Goal: Task Accomplishment & Management: Use online tool/utility

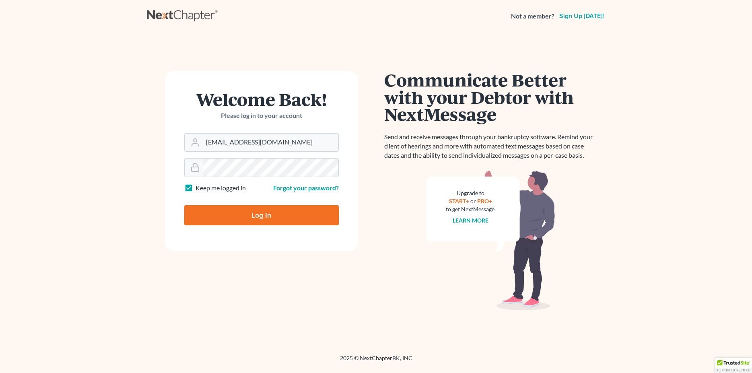
click at [249, 216] on input "Log In" at bounding box center [261, 215] width 154 height 20
type input "Thinking..."
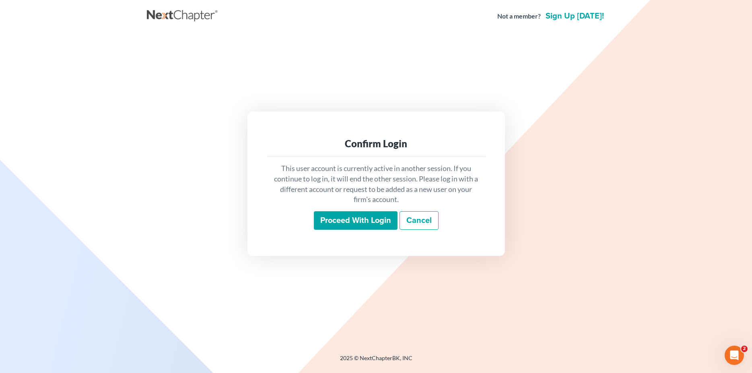
click at [370, 216] on input "Proceed with login" at bounding box center [356, 220] width 84 height 18
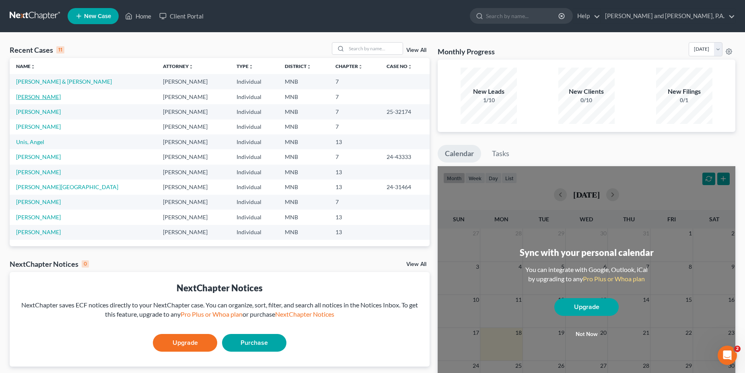
click at [34, 98] on link "Dahl, Dayna" at bounding box center [38, 96] width 45 height 7
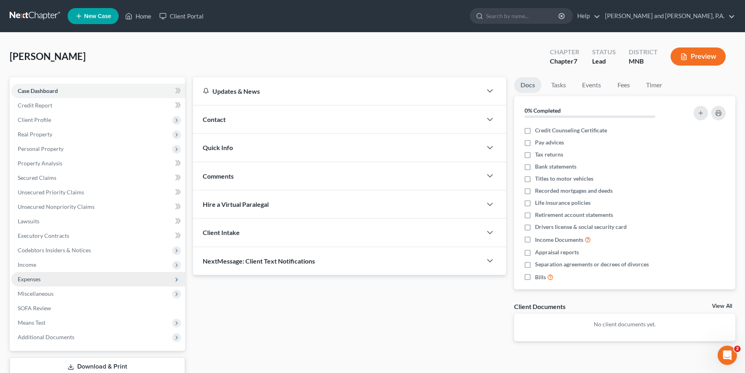
scroll to position [54, 0]
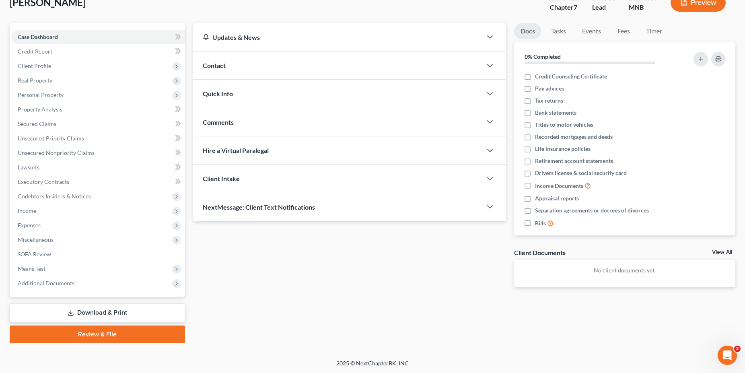
click at [100, 333] on link "Review & File" at bounding box center [97, 334] width 175 height 18
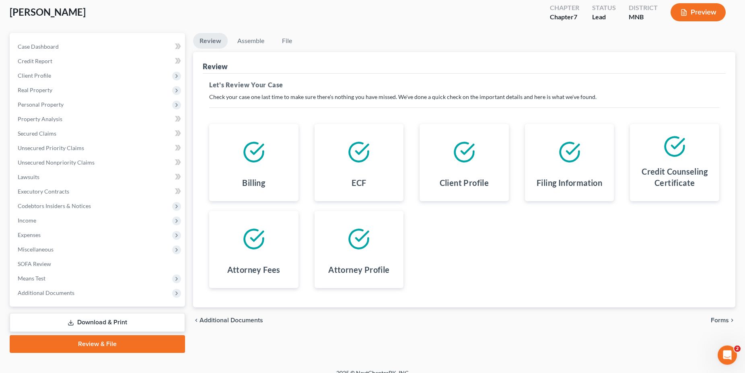
scroll to position [51, 0]
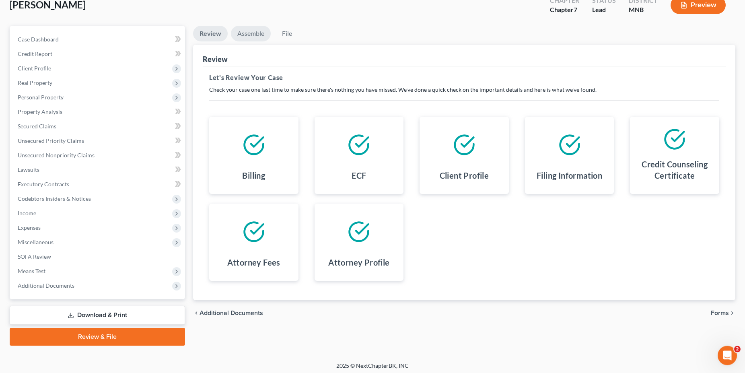
click at [246, 33] on link "Assemble" at bounding box center [251, 34] width 40 height 16
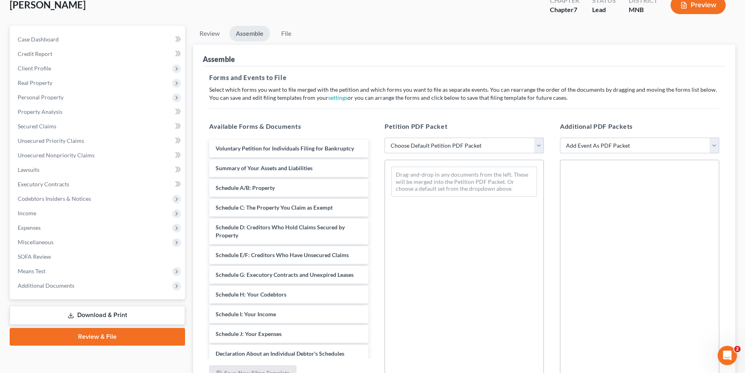
scroll to position [51, 0]
click at [384, 138] on select "Choose Default Petition PDF Packet Emergency Filing (Voluntary Petition and Cre…" at bounding box center [463, 146] width 159 height 16
select select "2"
click option "filing petition, statements and schedules" at bounding box center [0, 0] width 0 height 0
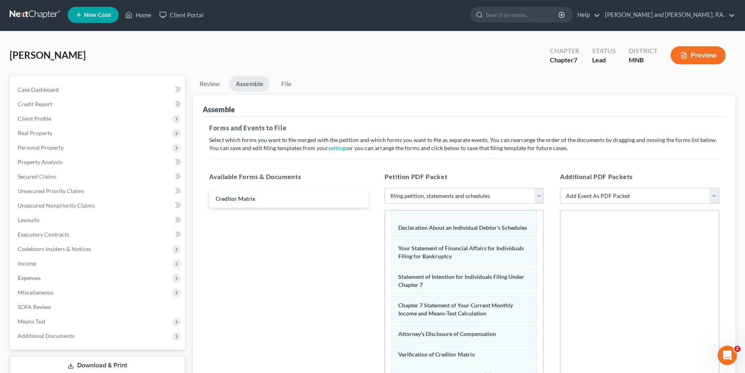
scroll to position [0, 0]
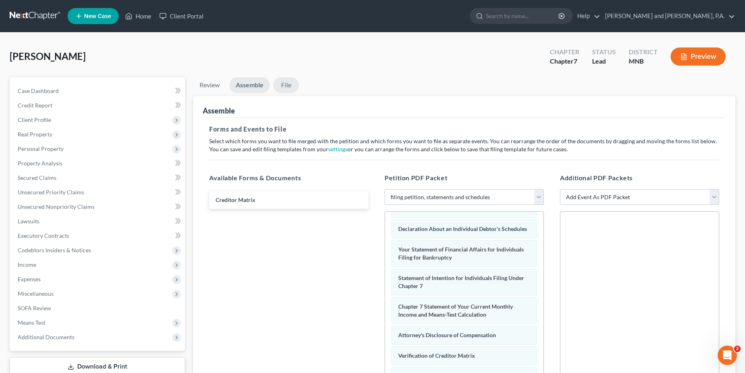
click at [289, 85] on link "File" at bounding box center [286, 85] width 26 height 16
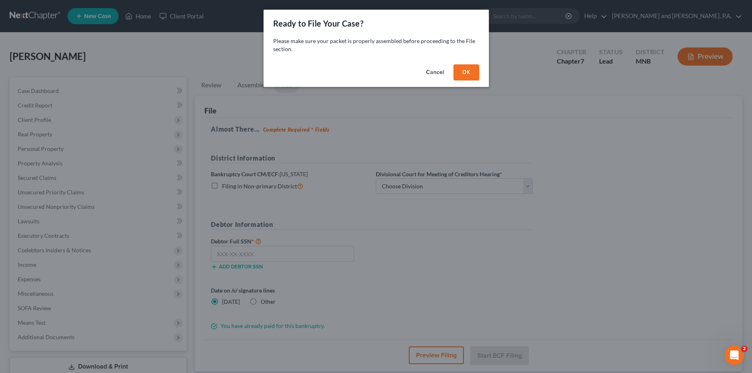
click at [469, 72] on button "OK" at bounding box center [466, 72] width 26 height 16
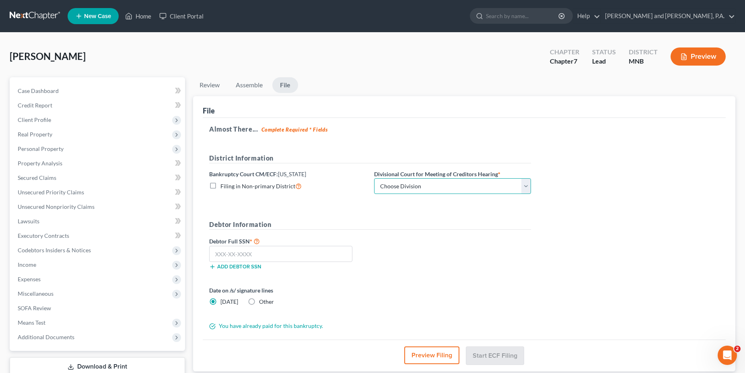
click at [374, 178] on select "Choose Division Duluth Duluth/ St. Paul* Fergus Falls Minneapolis Minneapolis/F…" at bounding box center [452, 186] width 157 height 16
